Goal: Task Accomplishment & Management: Manage account settings

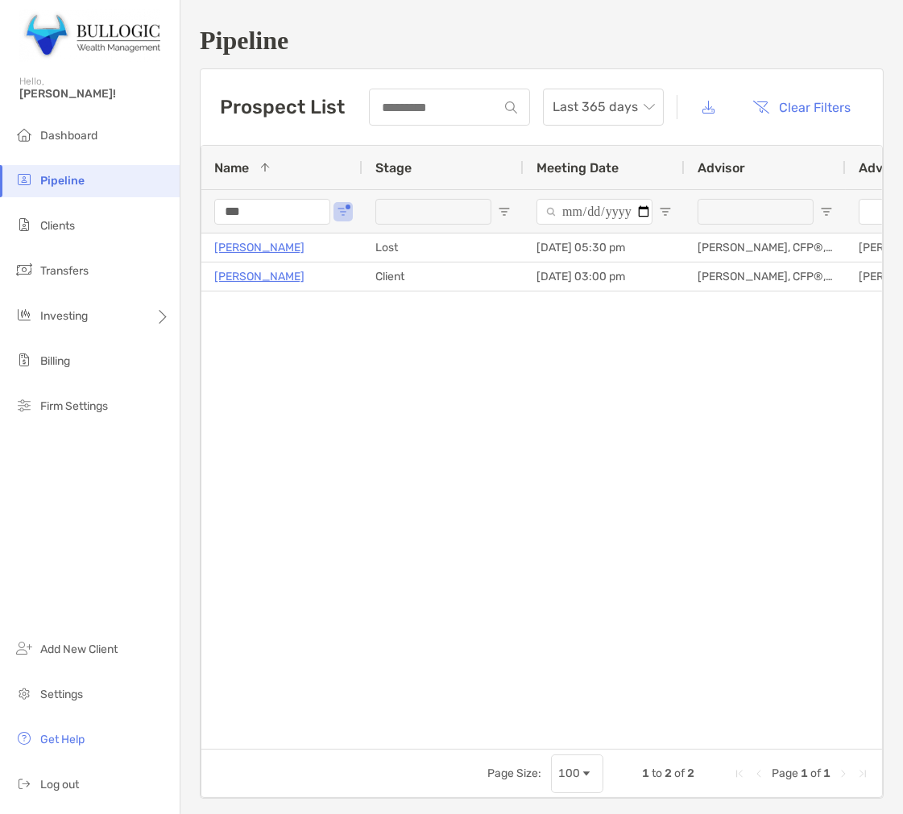
click at [272, 213] on input "***" at bounding box center [272, 212] width 116 height 26
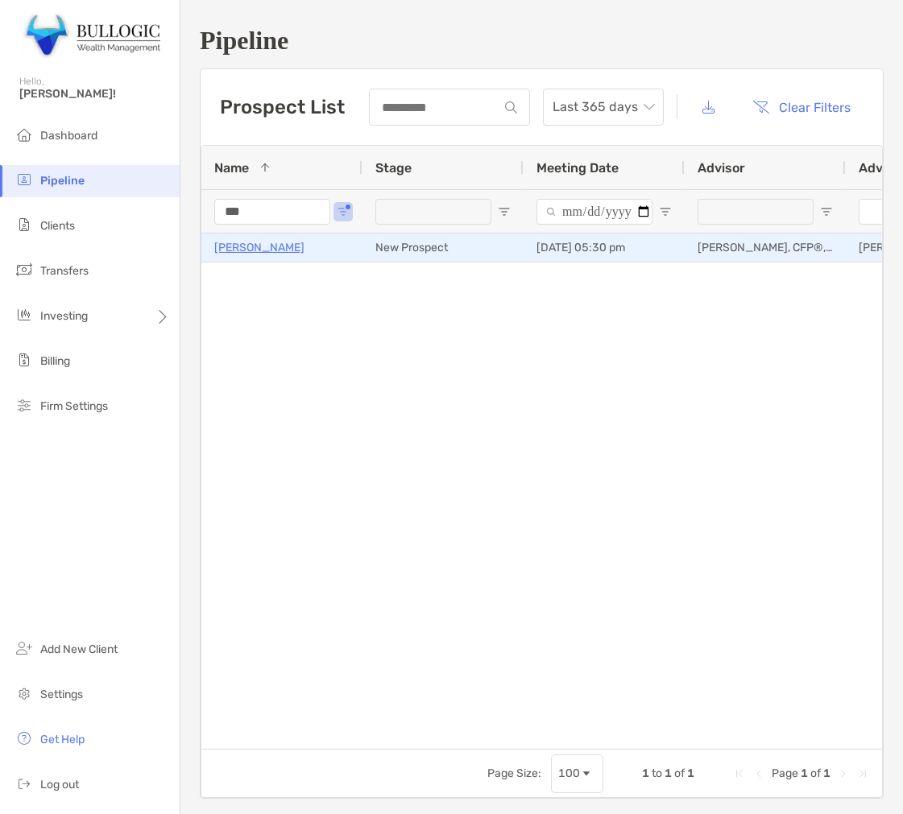
type input "***"
click at [238, 253] on p "[PERSON_NAME]" at bounding box center [259, 248] width 90 height 20
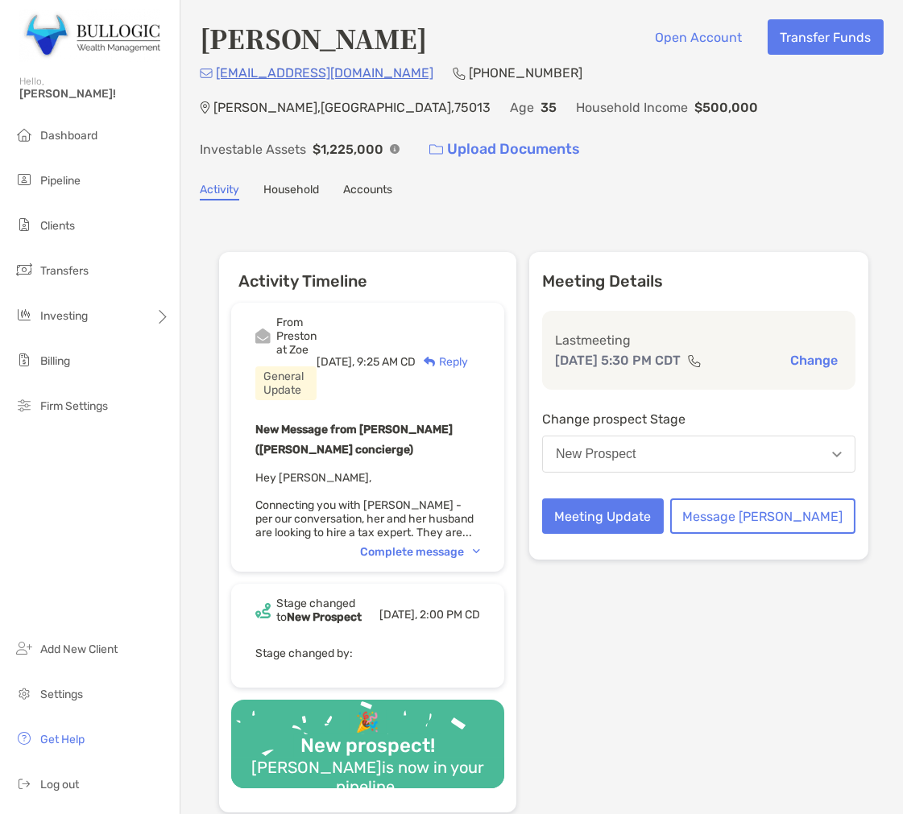
click at [473, 545] on div "Complete message" at bounding box center [420, 552] width 120 height 14
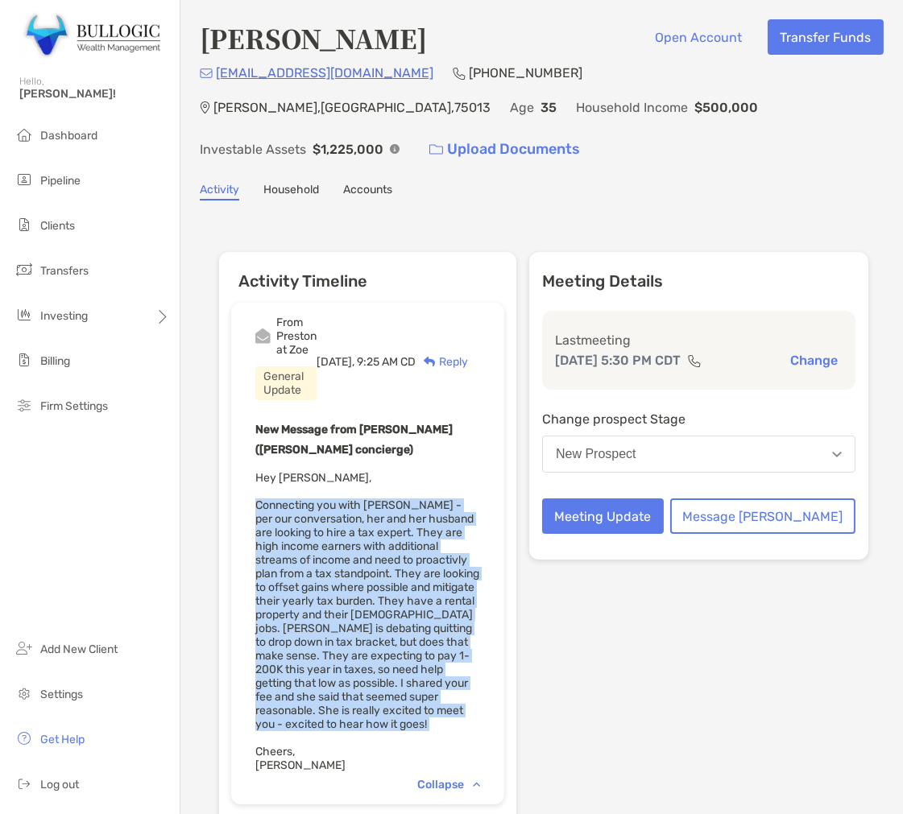
drag, startPoint x: 408, startPoint y: 597, endPoint x: 367, endPoint y: 586, distance: 42.6
click at [367, 586] on div "New Message from Preston Buhrmaster (Zoe concierge) Hey Adam, Connecting you wi…" at bounding box center [367, 596] width 225 height 353
click at [389, 582] on div "New Message from Preston Buhrmaster (Zoe concierge) Hey Adam, Connecting you wi…" at bounding box center [367, 596] width 225 height 353
drag, startPoint x: 389, startPoint y: 582, endPoint x: 242, endPoint y: 430, distance: 211.3
click at [242, 430] on div "From Preston at Zoe General Update Today, 9:25 AM CD Reply New Message from Pre…" at bounding box center [367, 554] width 273 height 502
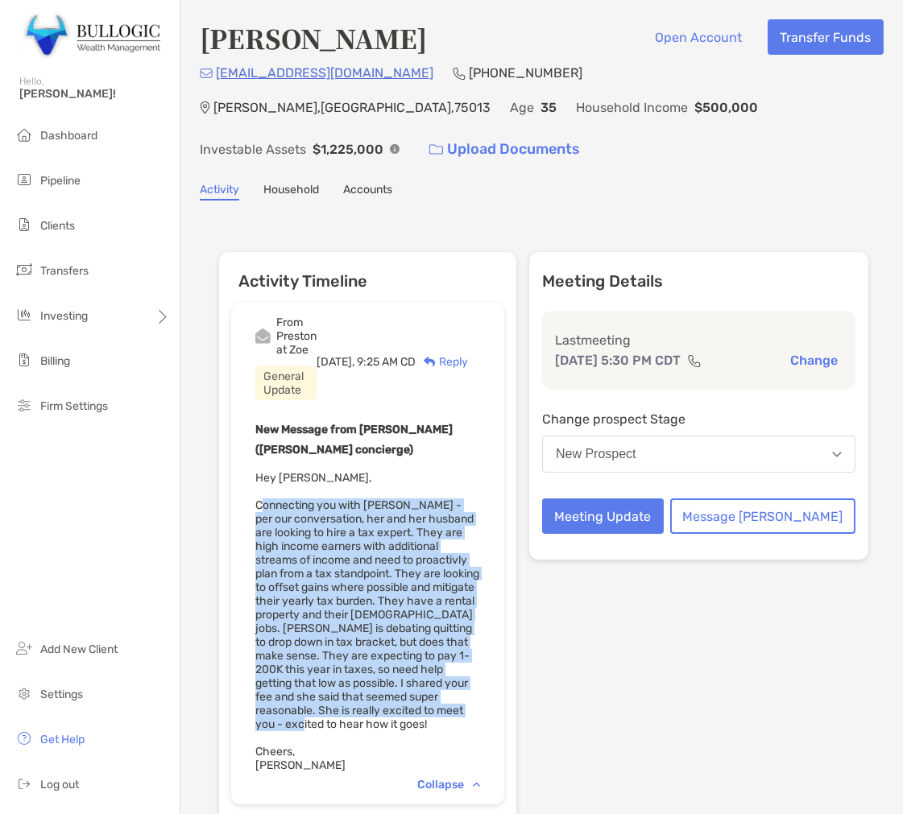
copy span "Connecting you with Thuy - per our conversation, her and her husband are lookin…"
click at [636, 499] on button "Meeting Update" at bounding box center [603, 516] width 122 height 35
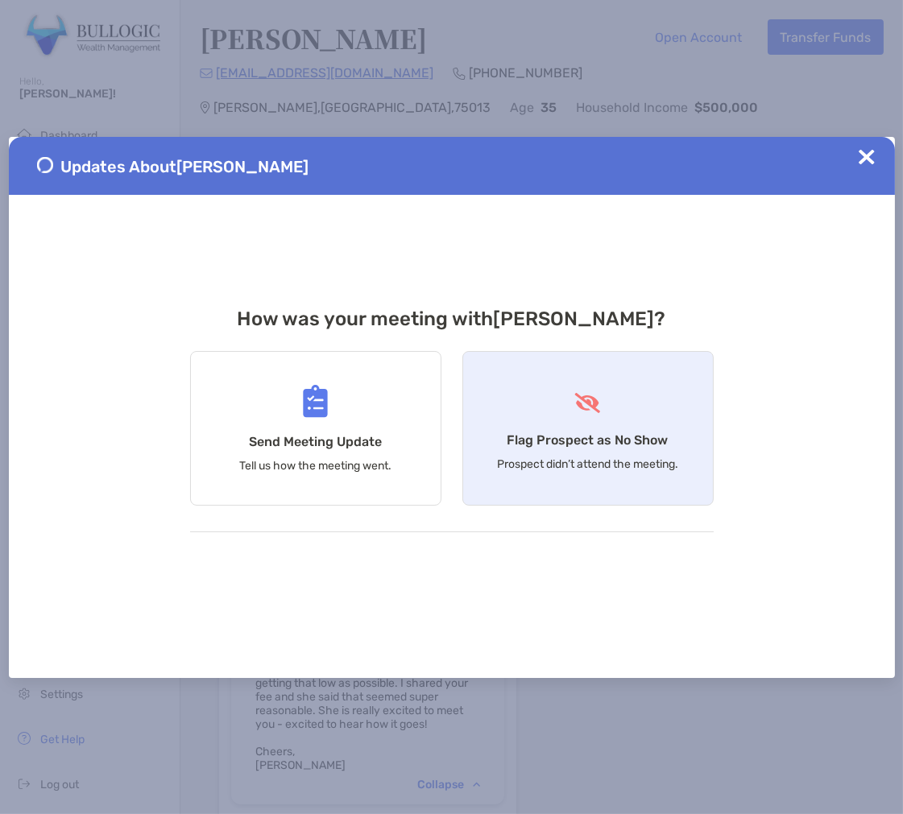
click at [616, 408] on div "Flag Prospect as No Show Prospect didn’t attend the meeting." at bounding box center [587, 428] width 251 height 155
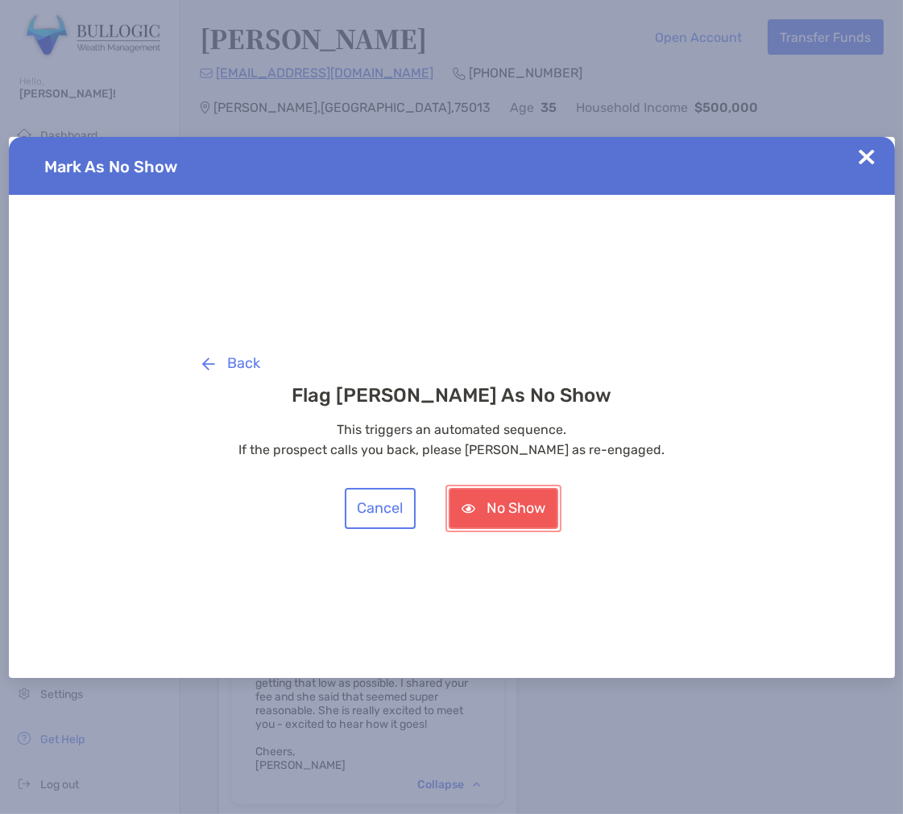
click at [511, 502] on button "No Show" at bounding box center [504, 508] width 110 height 41
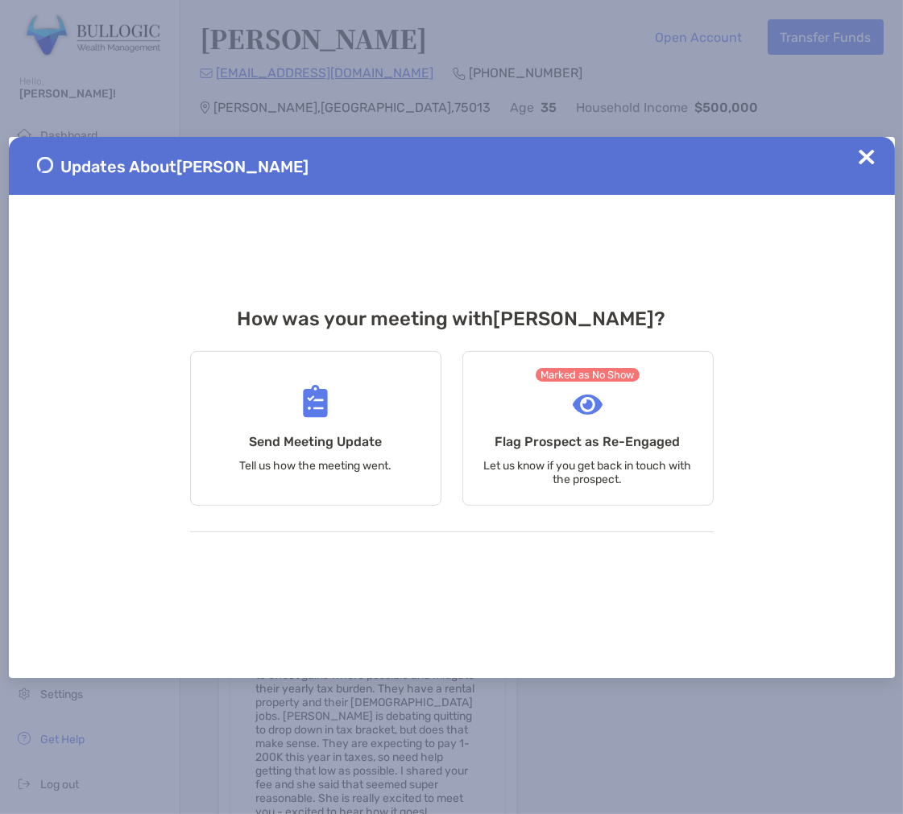
click at [868, 162] on img at bounding box center [867, 157] width 16 height 16
